Goal: Navigation & Orientation: Find specific page/section

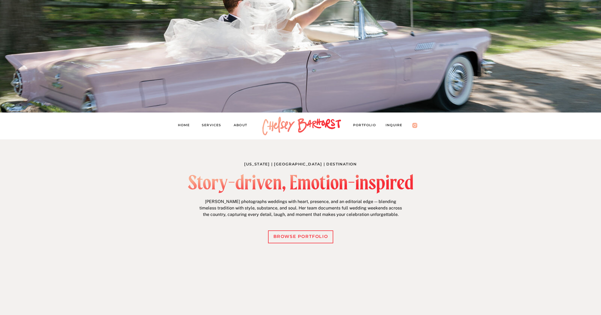
scroll to position [86, 0]
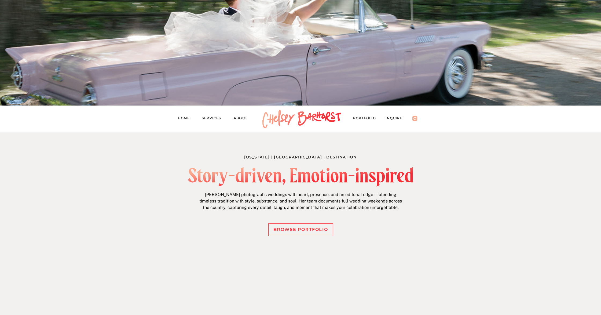
click at [394, 118] on nav "Inquire" at bounding box center [397, 119] width 22 height 8
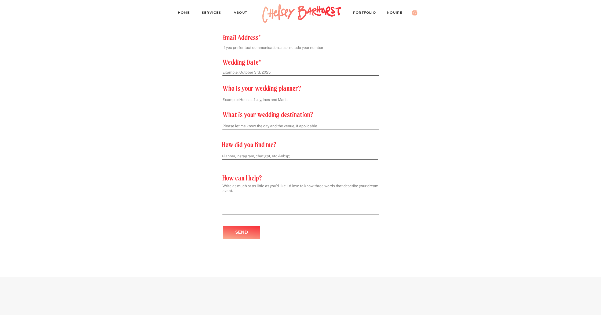
scroll to position [254, 0]
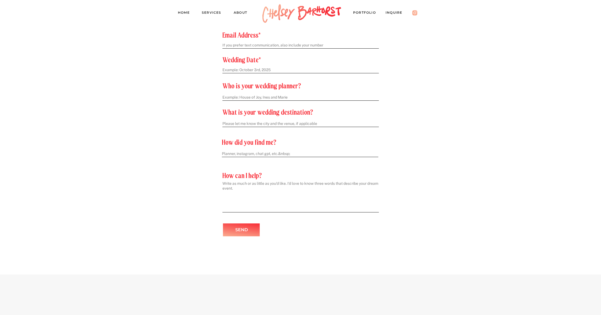
click at [215, 13] on nav "Services" at bounding box center [214, 14] width 24 height 8
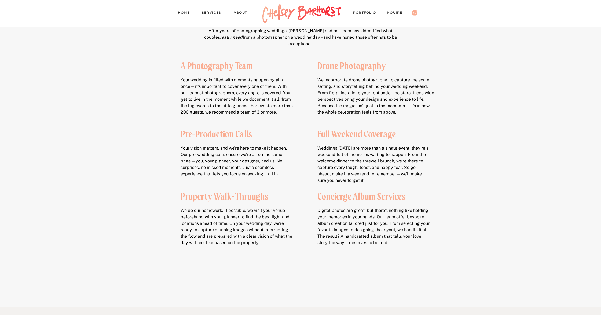
scroll to position [925, 0]
